Goal: Task Accomplishment & Management: Manage account settings

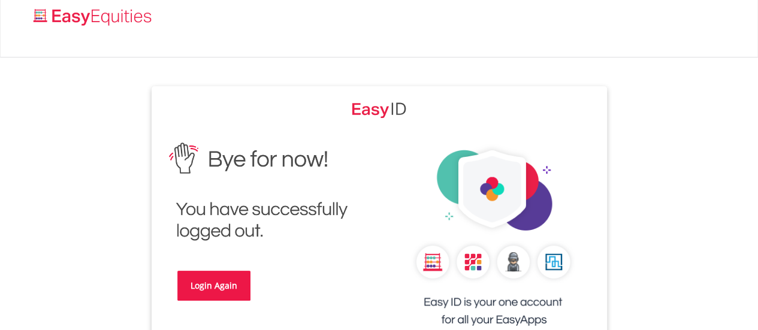
click at [193, 275] on link "Login Again" at bounding box center [213, 286] width 73 height 30
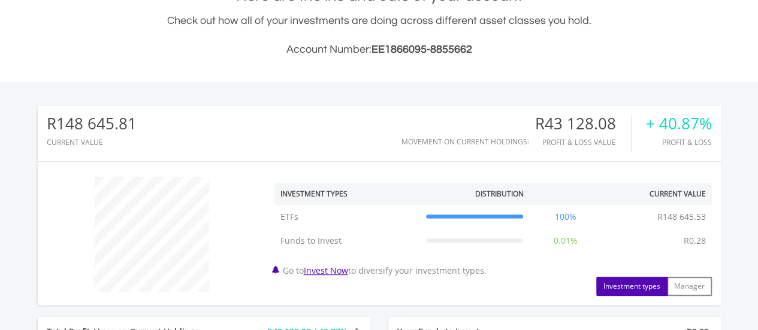
scroll to position [577, 0]
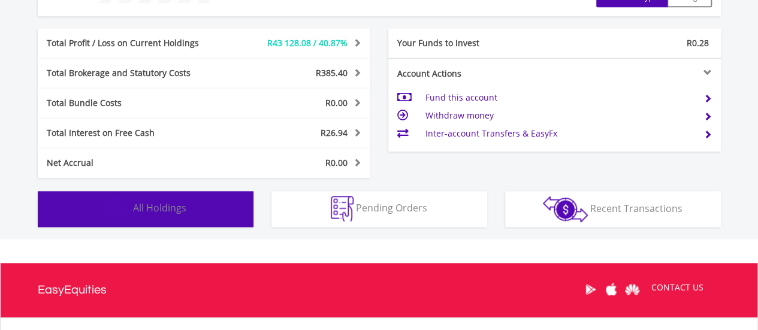
click at [226, 208] on button "Holdings All Holdings" at bounding box center [146, 209] width 216 height 36
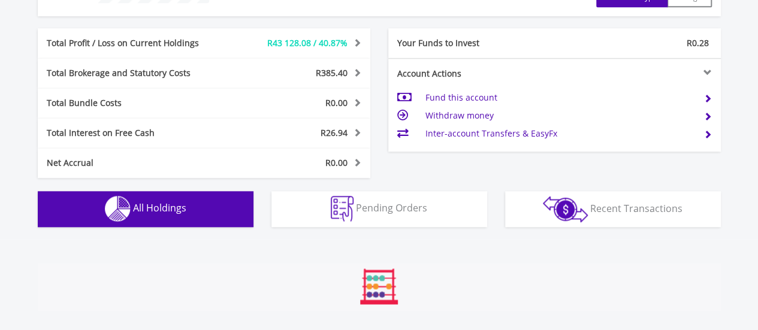
scroll to position [840, 0]
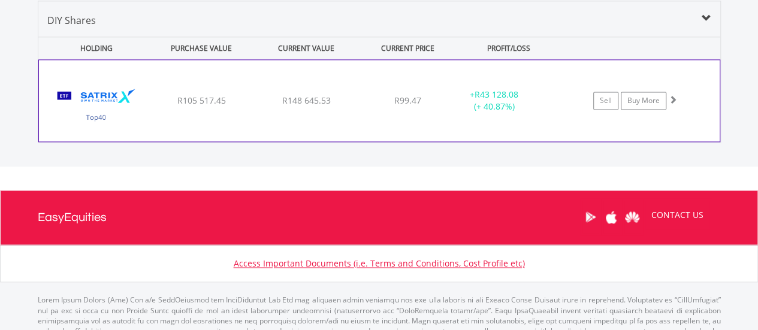
click at [489, 113] on div "﻿ Satrix 40 ETF R105 517.45 R148 645.53 R99.47 + R43 128.08 (+ 40.87%) Sell Buy…" at bounding box center [379, 100] width 680 height 81
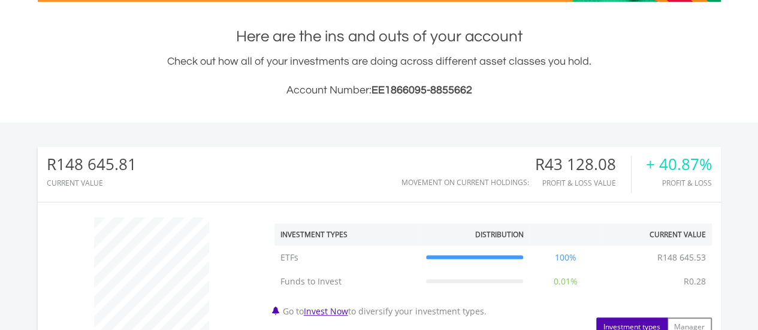
scroll to position [0, 0]
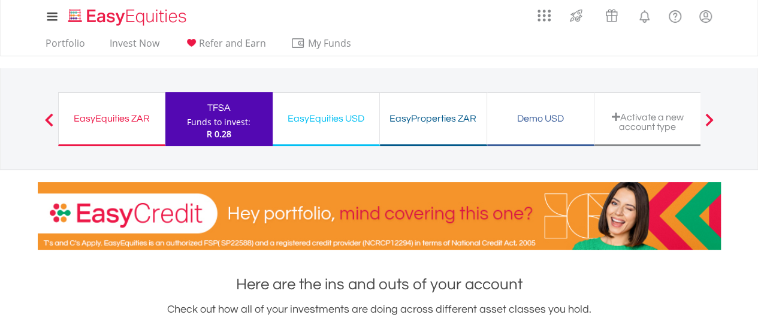
click at [138, 129] on div "EasyEquities ZAR Funds to invest: R 0.28" at bounding box center [111, 119] width 107 height 54
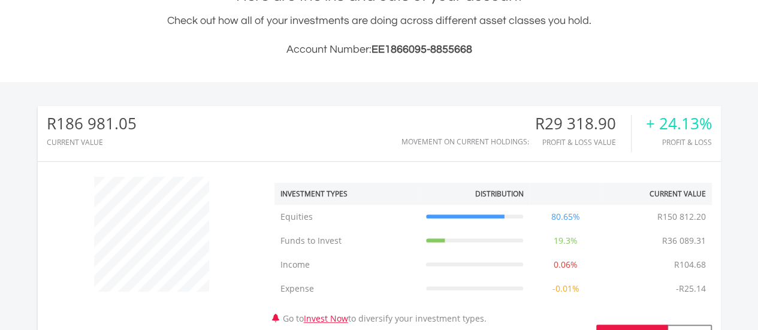
scroll to position [577, 0]
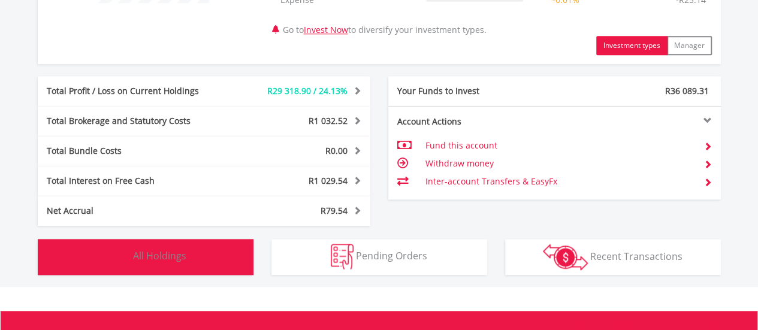
click at [192, 266] on button "Holdings All Holdings" at bounding box center [146, 257] width 216 height 36
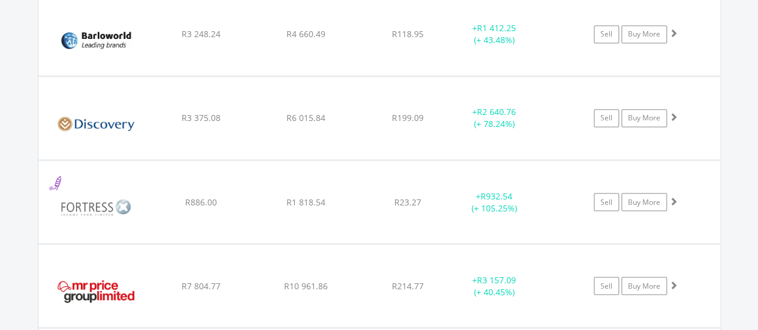
scroll to position [957, 0]
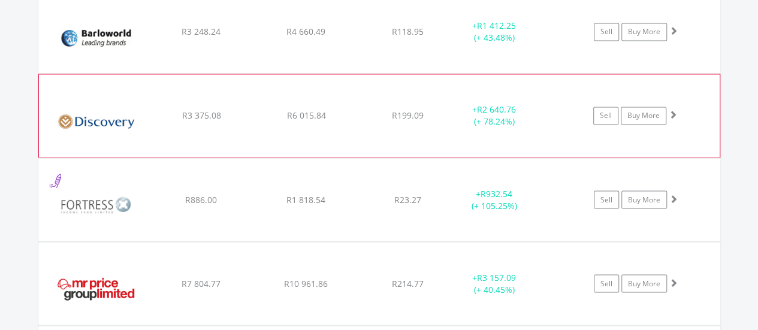
click at [539, 129] on div "﻿ Discovery Limited R3 375.08 R6 015.84 R199.09 + R2 640.76 (+ 78.24%) Sell Buy…" at bounding box center [379, 115] width 680 height 83
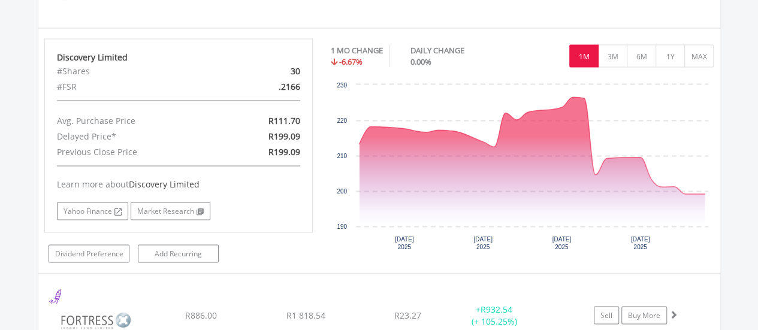
scroll to position [1049, 0]
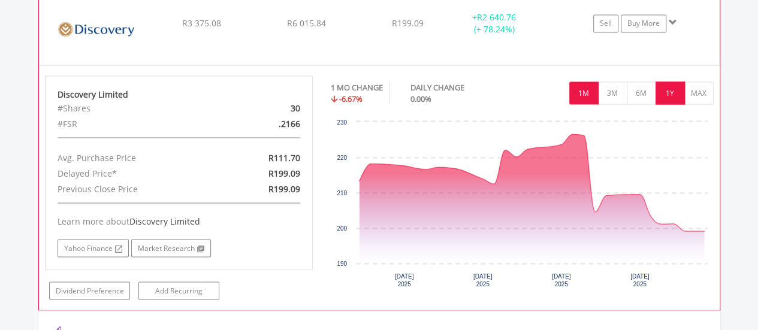
click at [670, 83] on button "1Y" at bounding box center [669, 92] width 29 height 23
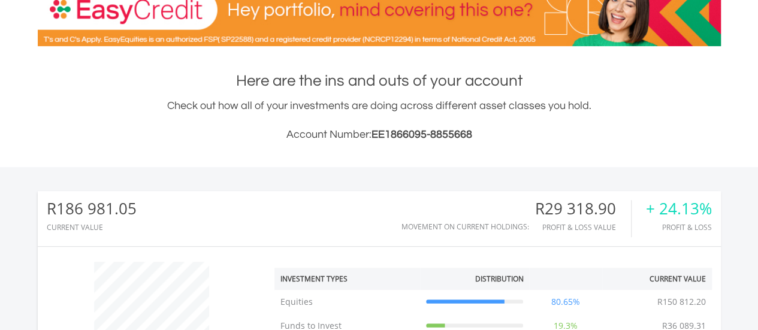
scroll to position [0, 0]
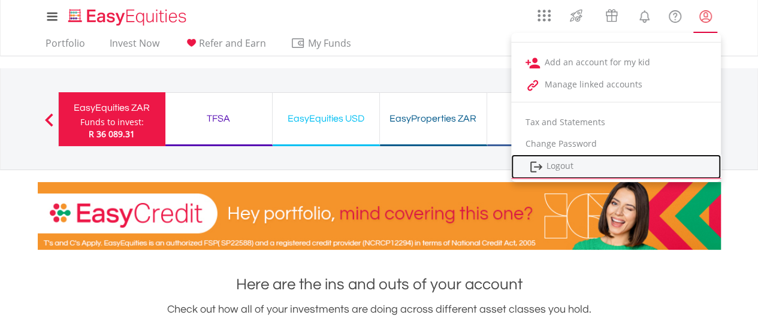
click at [555, 169] on link "Logout" at bounding box center [616, 167] width 210 height 25
